Goal: Task Accomplishment & Management: Use online tool/utility

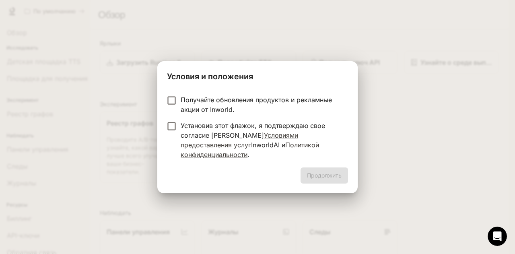
click at [260, 123] on form "Получайте обновления продуктов и рекламные акции от Inworld. Установив этот фла…" at bounding box center [257, 127] width 181 height 64
click at [332, 172] on font "Продолжить" at bounding box center [324, 175] width 35 height 7
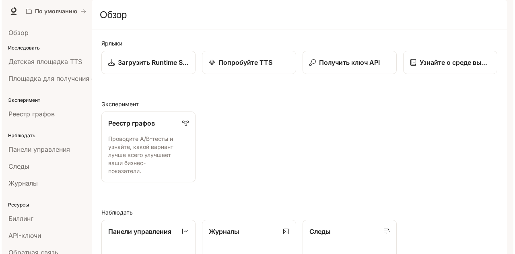
scroll to position [22, 0]
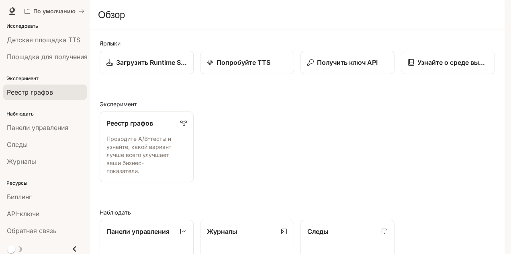
click at [55, 87] on div "Реестр графов" at bounding box center [45, 92] width 76 height 10
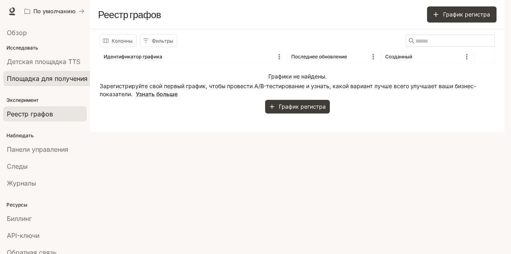
click at [27, 78] on font "Площадка для получения степени магистра права" at bounding box center [86, 78] width 159 height 8
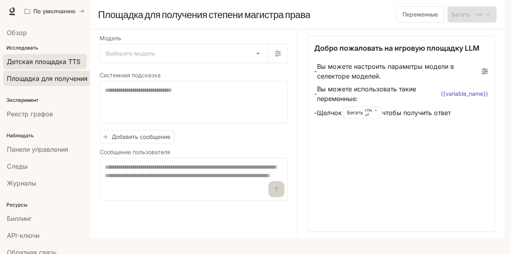
click at [58, 57] on font "Детская площадка TTS" at bounding box center [44, 61] width 74 height 8
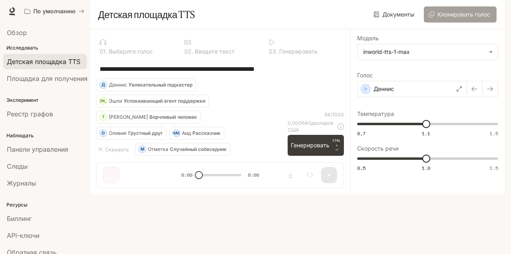
click at [468, 18] on font "Клонировать голос" at bounding box center [464, 14] width 53 height 7
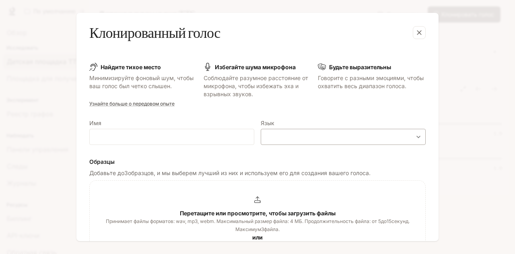
click at [295, 141] on div "​ ​" at bounding box center [342, 137] width 165 height 16
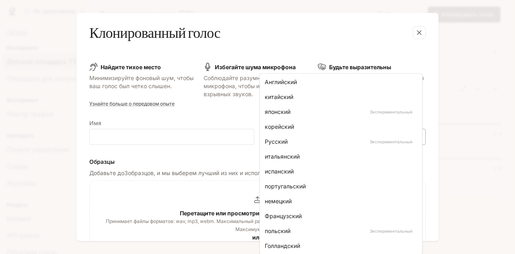
click at [413, 140] on body "Перейти к основному содержанию По умолчанию Время выполнения Время выполнения Д…" at bounding box center [257, 139] width 515 height 279
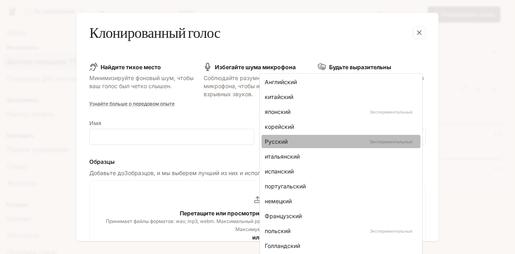
click at [350, 137] on div "Русский Экспериментальный" at bounding box center [339, 141] width 149 height 8
type input "*****"
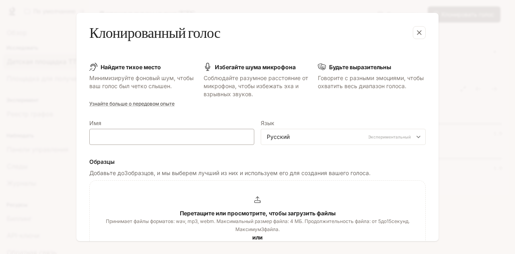
click at [115, 142] on div "​" at bounding box center [171, 137] width 165 height 16
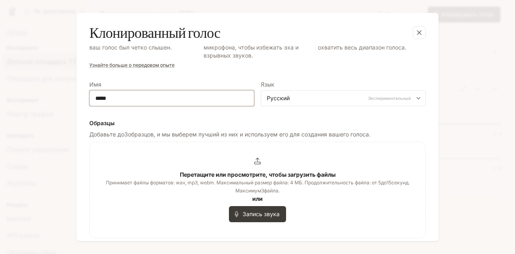
scroll to position [39, 0]
drag, startPoint x: 149, startPoint y: 94, endPoint x: 72, endPoint y: 98, distance: 76.5
click at [72, 98] on div "Клонированный голос Найдите тихое место Минимизируйте фоновый шум, чтобы ваш го…" at bounding box center [257, 127] width 515 height 254
type input "**********"
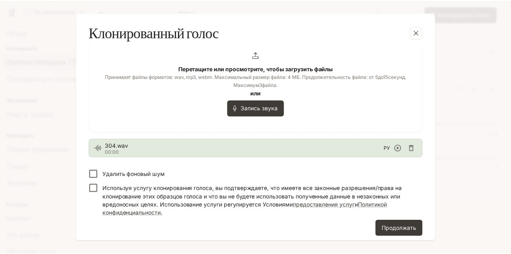
scroll to position [145, 0]
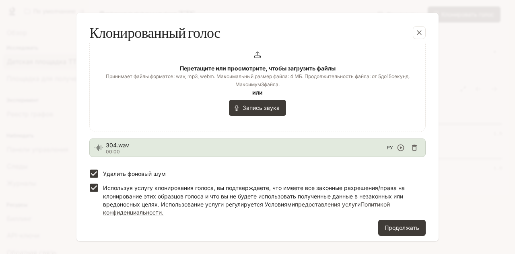
click at [112, 149] on font "00:00" at bounding box center [113, 151] width 14 height 6
click at [396, 150] on icon "button" at bounding box center [400, 148] width 8 height 8
click at [395, 232] on button "Продолжать" at bounding box center [401, 227] width 47 height 16
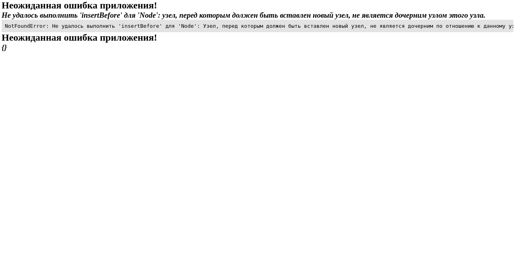
scroll to position [0, 0]
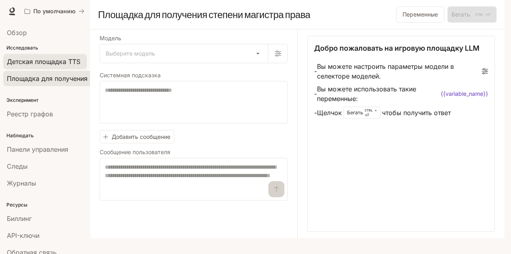
click at [59, 64] on font "Детская площадка TTS" at bounding box center [44, 61] width 74 height 8
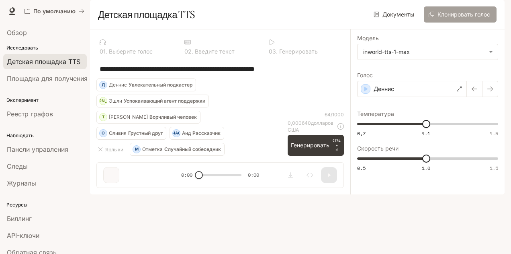
click at [466, 23] on button "Клонировать голос" at bounding box center [460, 14] width 73 height 16
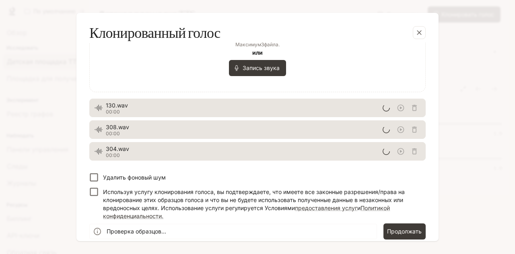
scroll to position [185, 0]
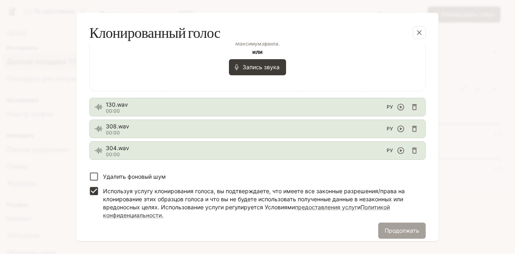
click at [406, 235] on button "Продолжать" at bounding box center [401, 230] width 47 height 16
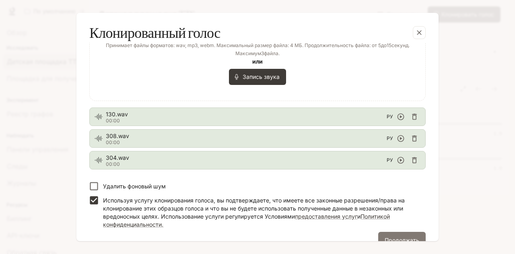
scroll to position [195, 0]
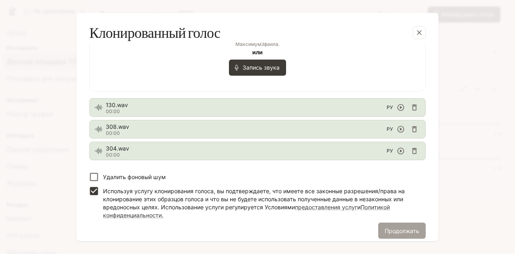
click at [391, 227] on font "Продолжать" at bounding box center [401, 230] width 35 height 7
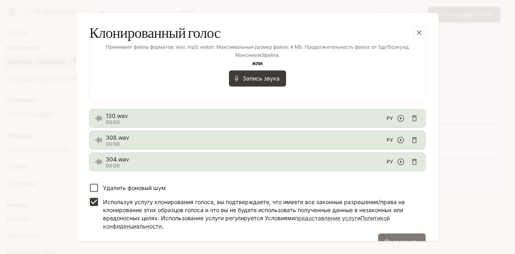
scroll to position [193, 0]
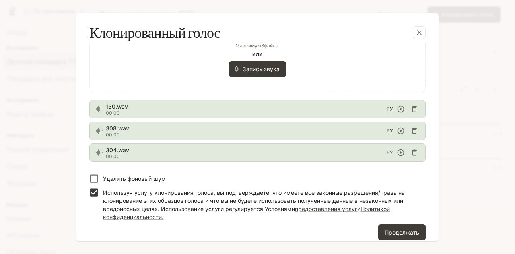
click at [141, 174] on p "Удалить фоновый шум" at bounding box center [134, 178] width 63 height 8
click at [396, 225] on button "Продолжать" at bounding box center [401, 232] width 47 height 16
click at [412, 153] on icon "button" at bounding box center [414, 152] width 5 height 6
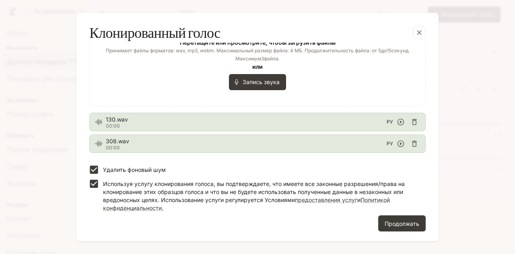
scroll to position [180, 0]
click at [413, 142] on icon "button" at bounding box center [414, 144] width 5 height 6
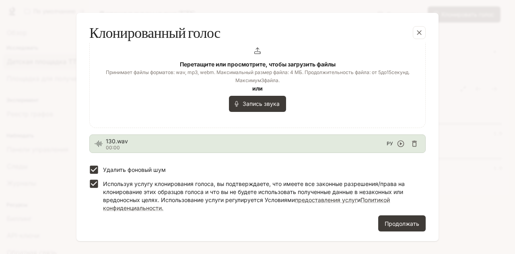
scroll to position [158, 0]
click at [404, 215] on button "Продолжать" at bounding box center [401, 223] width 47 height 16
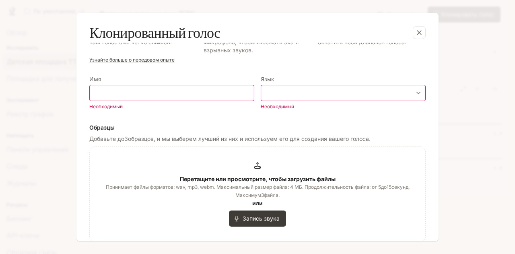
scroll to position [43, 0]
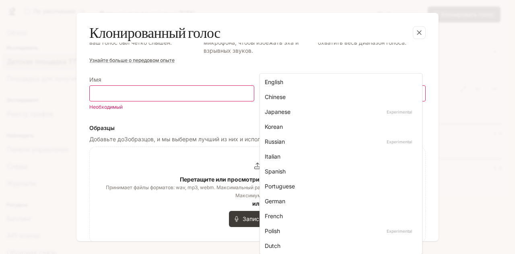
click at [293, 90] on body "Перейти к основному содержанию По умолчанию Время выполнения Время выполнения Д…" at bounding box center [257, 139] width 515 height 279
click at [317, 143] on div "Русский Экспериментальный" at bounding box center [339, 141] width 149 height 8
type input "*****"
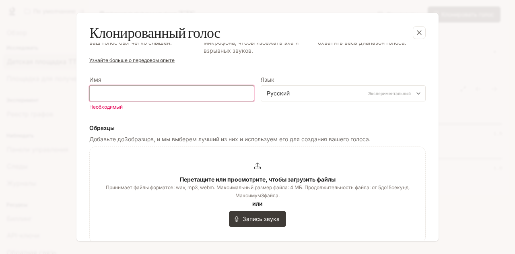
click at [115, 93] on input "text" at bounding box center [172, 93] width 164 height 8
type input "**********"
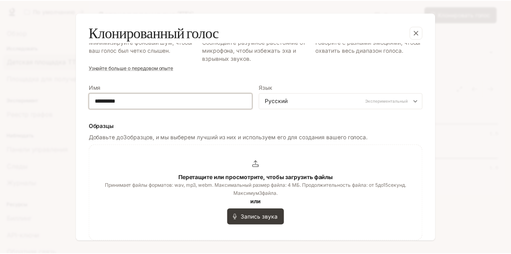
scroll to position [148, 0]
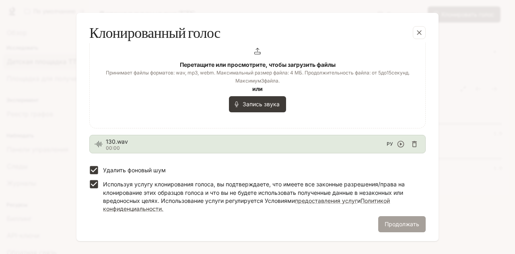
click at [389, 223] on font "Продолжать" at bounding box center [401, 223] width 35 height 7
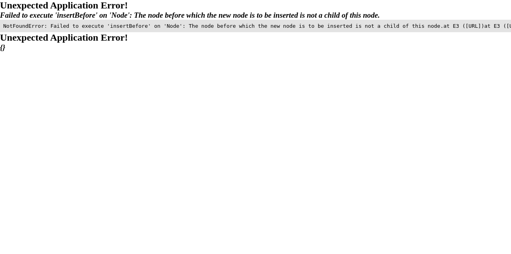
scroll to position [0, 0]
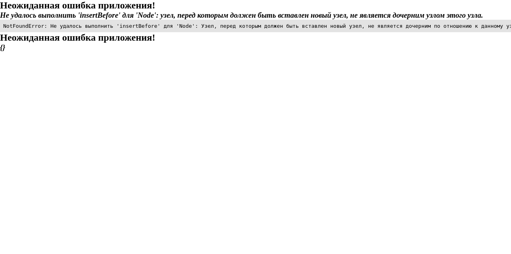
click at [275, 32] on pre "NotFoundError: Не удалось выполнить 'insertBefore' для 'Node': Узел, перед кото…" at bounding box center [255, 26] width 511 height 12
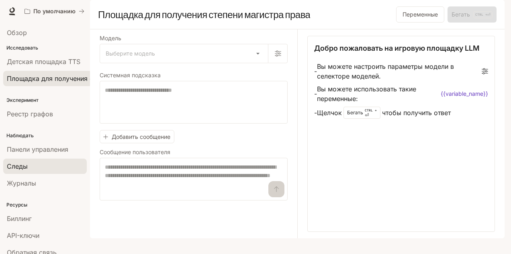
click at [20, 169] on link "Следы" at bounding box center [45, 165] width 84 height 15
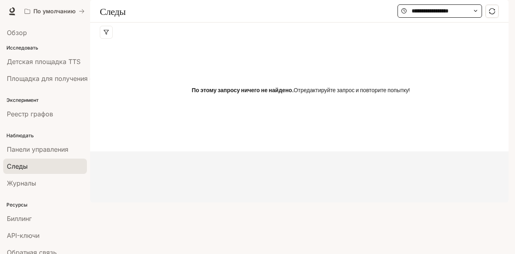
click at [476, 14] on icon at bounding box center [475, 11] width 6 height 6
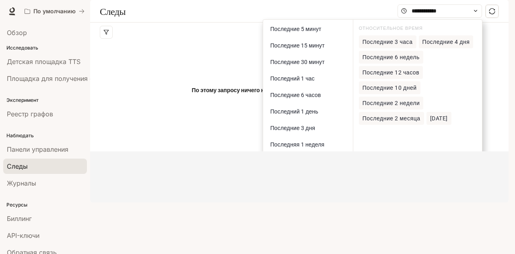
click at [30, 224] on li "Биллинг" at bounding box center [45, 218] width 90 height 17
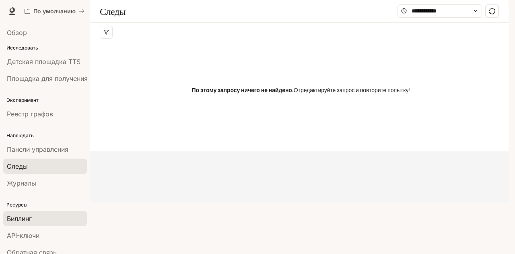
click at [30, 218] on font "Биллинг" at bounding box center [19, 218] width 25 height 8
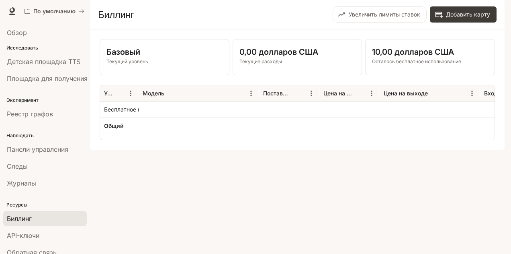
scroll to position [22, 0]
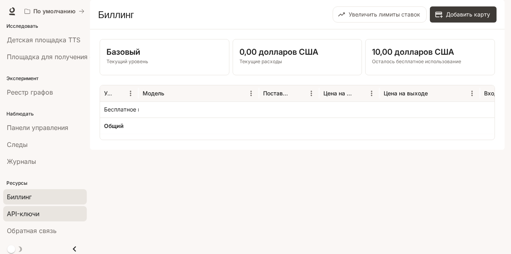
click at [34, 211] on font "API-ключи" at bounding box center [23, 213] width 33 height 8
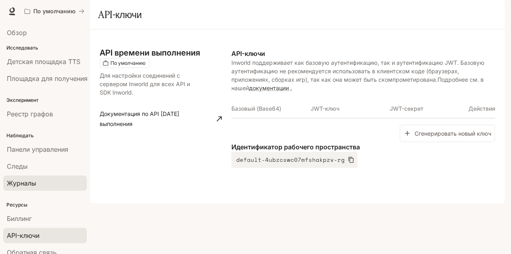
click at [32, 178] on span "Журналы" at bounding box center [21, 183] width 29 height 10
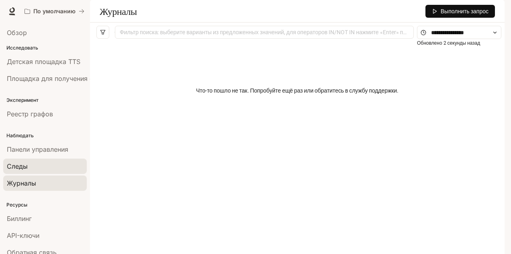
click at [29, 165] on div "Следы" at bounding box center [45, 166] width 76 height 10
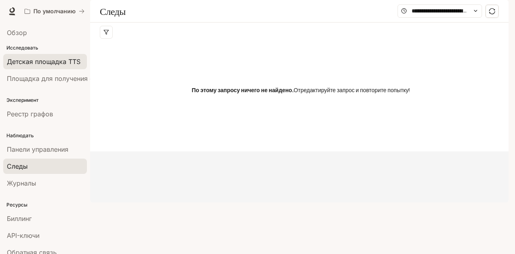
click at [58, 65] on span "Детская площадка TTS" at bounding box center [44, 62] width 74 height 10
